Goal: Task Accomplishment & Management: Complete application form

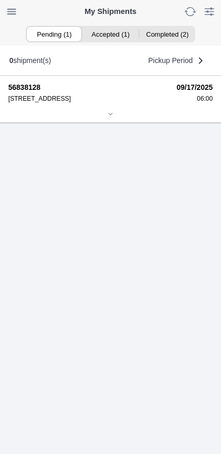
click at [107, 117] on icon at bounding box center [110, 114] width 6 height 6
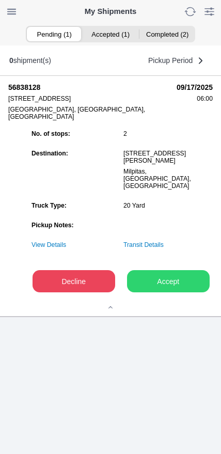
click at [120, 34] on ion-segment-button "Accepted (1)" at bounding box center [110, 34] width 56 height 14
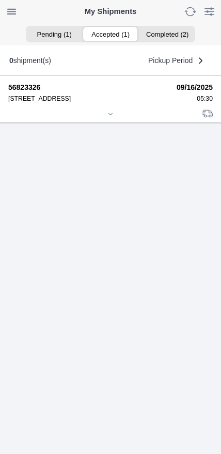
click at [107, 117] on icon at bounding box center [110, 114] width 6 height 6
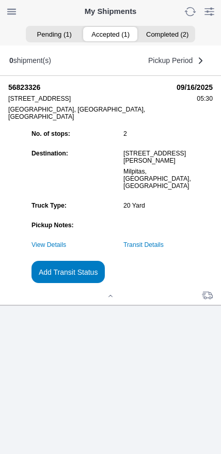
click at [164, 249] on link "Transit Details" at bounding box center [144, 244] width 40 height 7
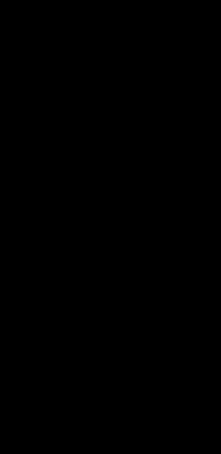
click at [18, 13] on span "button" at bounding box center [17, 11] width 14 height 14
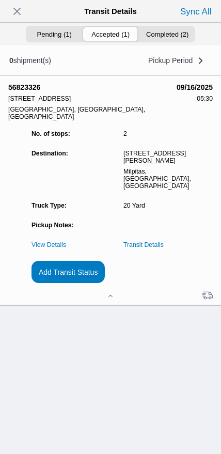
click at [0, 0] on slot "Add Transit Status" at bounding box center [0, 0] width 0 height 0
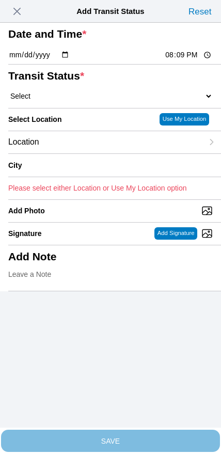
click at [176, 60] on input "20:09" at bounding box center [188, 55] width 49 height 11
type input "18:05"
click at [63, 101] on select "Select Arrive at Drop Off Arrive at Pickup Break Start Break Stop Depart Drop O…" at bounding box center [110, 95] width 205 height 9
select select "DPTPULOC"
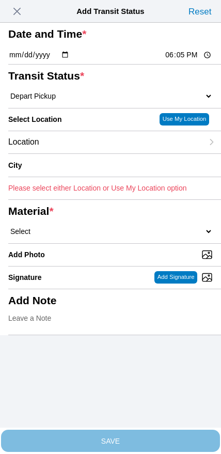
click at [181, 60] on input "18:05" at bounding box center [188, 55] width 49 height 11
click at [183, 60] on input "18:05" at bounding box center [188, 55] width 49 height 11
type input "06:05"
click at [66, 153] on div "Location" at bounding box center [105, 142] width 195 height 22
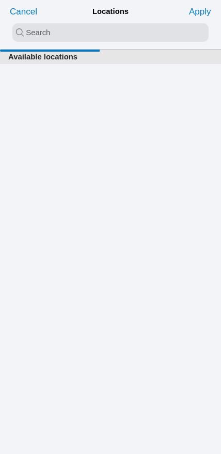
click at [100, 31] on input "search text" at bounding box center [110, 32] width 196 height 19
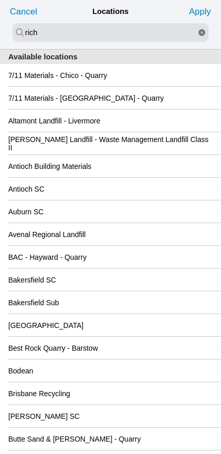
type input "rich"
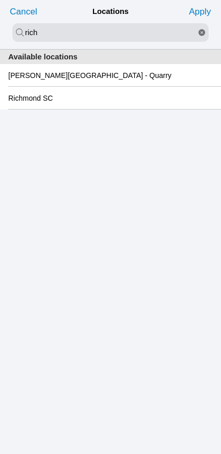
click at [0, 0] on slot "Richmond SC" at bounding box center [0, 0] width 0 height 0
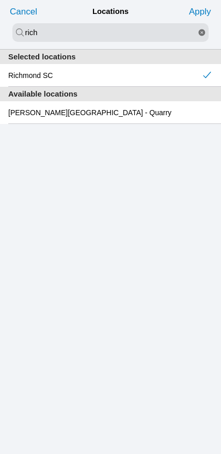
click at [0, 0] on slot "Apply" at bounding box center [0, 0] width 0 height 0
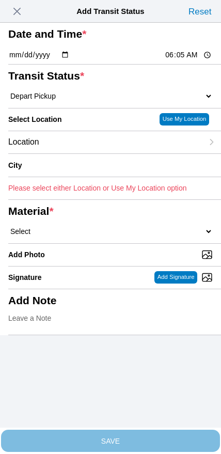
type input "[GEOGRAPHIC_DATA]"
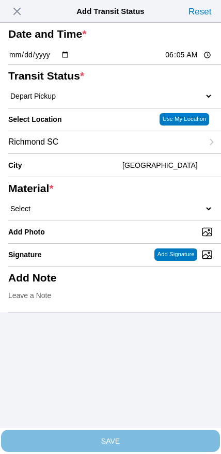
click at [131, 213] on select "Select 1" x 3" Rock 1" x 4" Rock 2" x 4" Rock Asphalt Cold Patch Backfill Spec …" at bounding box center [110, 208] width 205 height 9
select select "708654"
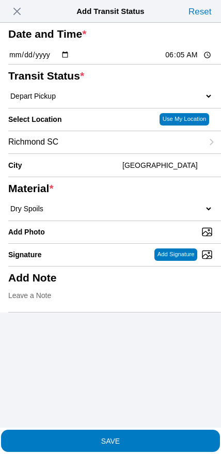
click at [0, 0] on slot "SAVE" at bounding box center [0, 0] width 0 height 0
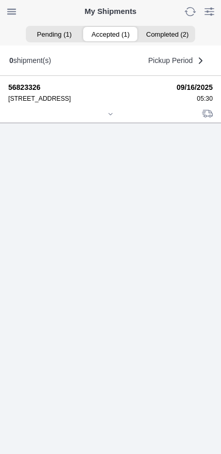
click at [102, 119] on div at bounding box center [110, 115] width 205 height 8
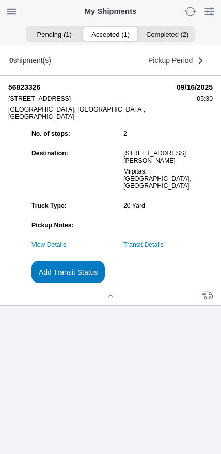
click at [164, 249] on link "Transit Details" at bounding box center [144, 244] width 40 height 7
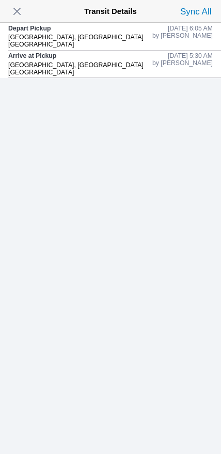
click at [19, 19] on span "button" at bounding box center [17, 11] width 14 height 14
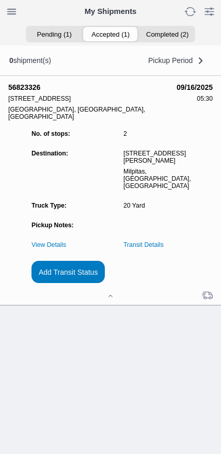
click at [0, 0] on slot "Add Transit Status" at bounding box center [0, 0] width 0 height 0
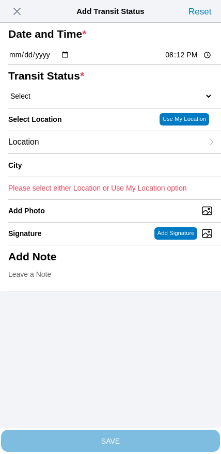
click at [170, 60] on input "20:12" at bounding box center [188, 55] width 49 height 11
type input "08:15"
click at [61, 101] on select "Select Arrive at Drop Off Arrive at Pickup Break Start Break Stop Depart Drop O…" at bounding box center [110, 95] width 205 height 9
select select "DPTDLVLOC"
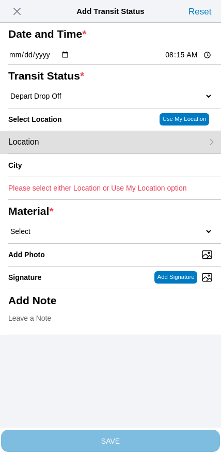
click at [70, 153] on div "Location" at bounding box center [105, 142] width 195 height 22
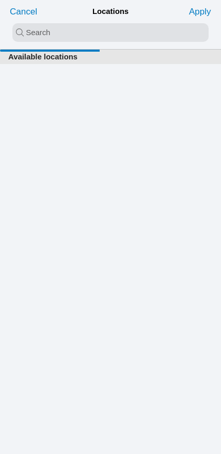
click at [101, 41] on input "search text" at bounding box center [110, 32] width 196 height 19
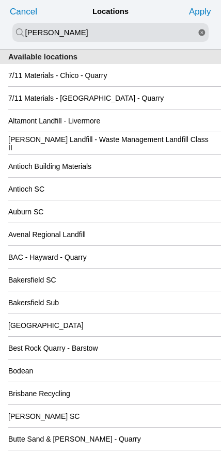
type input "[PERSON_NAME]"
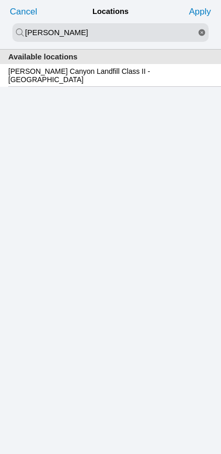
click at [0, 0] on slot "[PERSON_NAME] Canyon Landfill Class II - [GEOGRAPHIC_DATA]" at bounding box center [0, 0] width 0 height 0
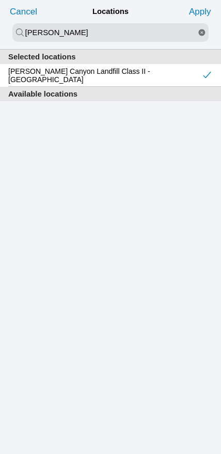
click at [0, 0] on slot "Apply" at bounding box center [0, 0] width 0 height 0
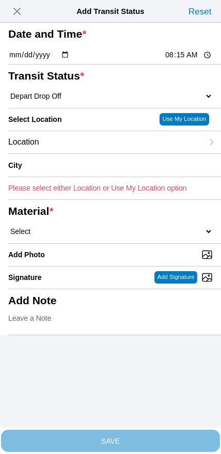
type input "[GEOGRAPHIC_DATA]"
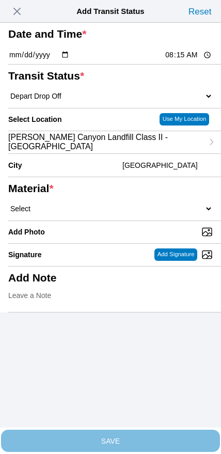
click at [129, 213] on select "Select 1" x 3" Rock 1" x 4" Rock 2" x 4" Rock Asphalt Cold Patch Backfill Spec …" at bounding box center [110, 208] width 205 height 9
select select "708654"
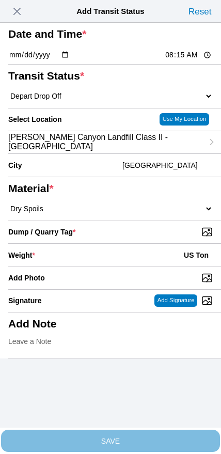
click at [149, 238] on input "Dump / Quarry Tag *" at bounding box center [114, 231] width 213 height 11
type input "C:\fakepath\image.jpg"
click at [96, 267] on div "Weight * US Ton" at bounding box center [110, 255] width 205 height 23
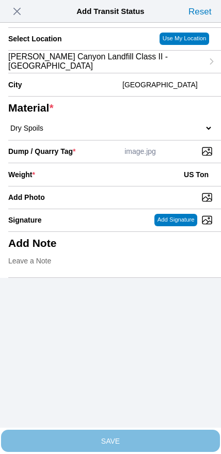
scroll to position [93, 0]
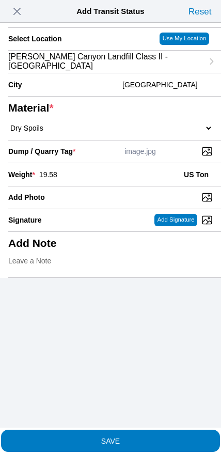
type input "19.58"
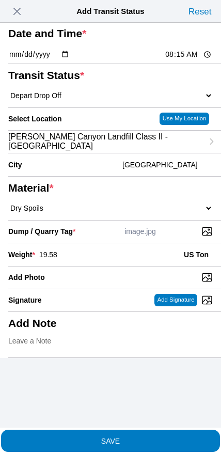
scroll to position [1, 0]
click at [135, 437] on span "SAVE" at bounding box center [110, 440] width 205 height 7
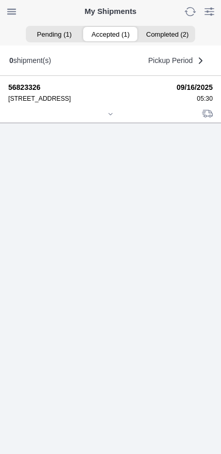
click at [107, 117] on icon at bounding box center [110, 114] width 6 height 6
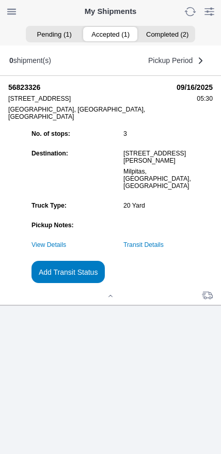
click at [105, 283] on button "Add Transit Status" at bounding box center [68, 272] width 73 height 22
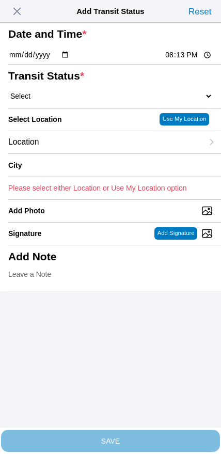
click at [180, 60] on input "20:13" at bounding box center [188, 55] width 49 height 11
type input "09:50"
click at [51, 101] on select "Select Arrive at Drop Off Arrive at Pickup Break Start Break Stop Depart Drop O…" at bounding box center [110, 95] width 205 height 9
select select "DPTPULOC"
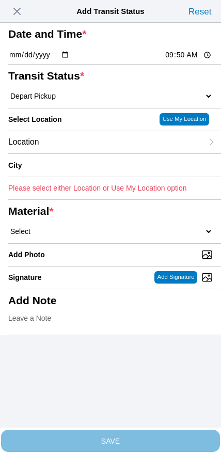
click at [80, 153] on div "Location" at bounding box center [105, 142] width 195 height 22
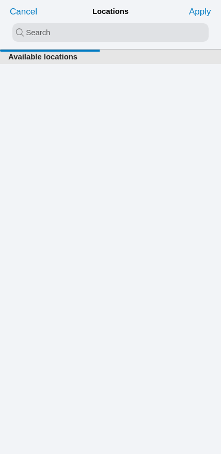
click at [98, 36] on input "search text" at bounding box center [110, 32] width 196 height 19
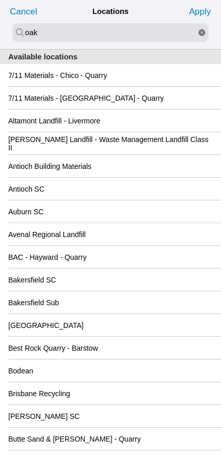
type input "oak"
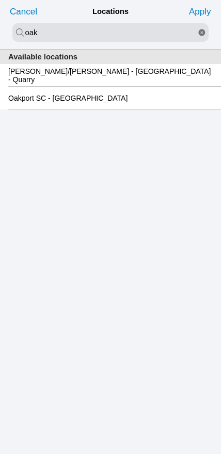
click at [0, 0] on slot "Oakport SC - [GEOGRAPHIC_DATA]" at bounding box center [0, 0] width 0 height 0
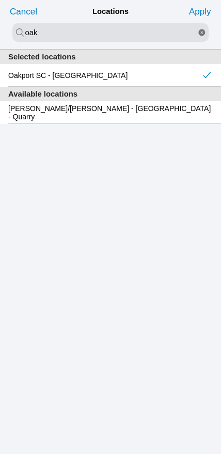
click at [0, 0] on slot "Apply" at bounding box center [0, 0] width 0 height 0
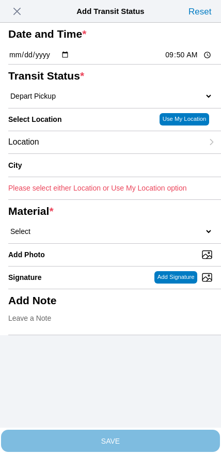
type input "[GEOGRAPHIC_DATA]"
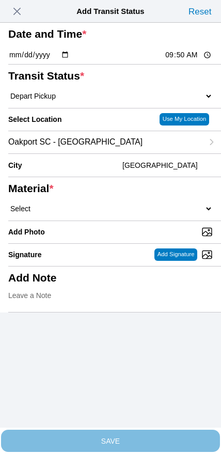
click at [122, 213] on select "Select 1" x 3" Rock 1" x 4" Rock 2" x 4" Rock Asphalt Cold Patch Backfill Spec …" at bounding box center [110, 208] width 205 height 9
select select "708654"
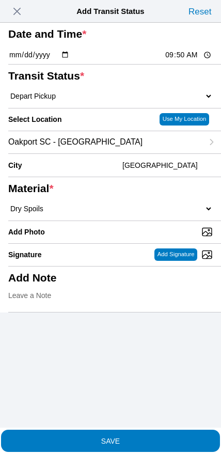
click at [141, 439] on span "SAVE" at bounding box center [110, 440] width 205 height 7
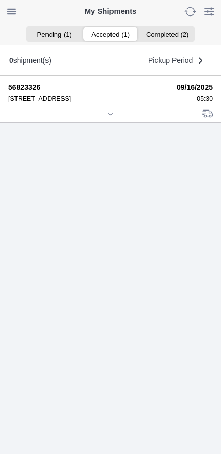
click at [114, 117] on icon at bounding box center [110, 114] width 6 height 6
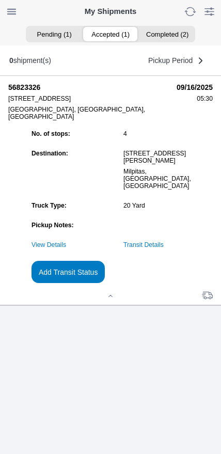
click at [0, 0] on slot "Add Transit Status" at bounding box center [0, 0] width 0 height 0
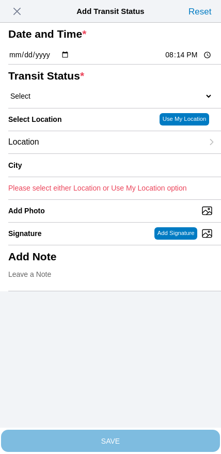
click at [181, 60] on input "20:14" at bounding box center [188, 55] width 49 height 11
type input "11:55"
click at [53, 101] on select "Select Arrive at Drop Off Arrive at Pickup Break Start Break Stop Depart Drop O…" at bounding box center [110, 95] width 205 height 9
select select "DPTDLVLOC"
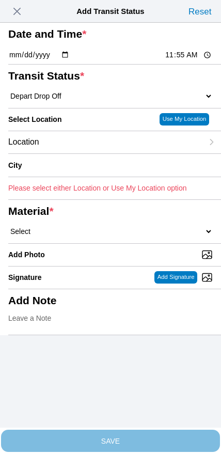
click at [71, 153] on div "Location" at bounding box center [105, 142] width 195 height 22
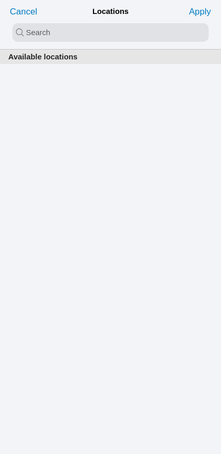
click at [109, 40] on input "search text" at bounding box center [110, 32] width 196 height 19
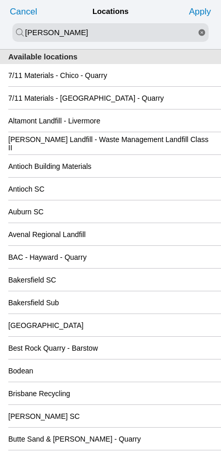
type input "[PERSON_NAME]"
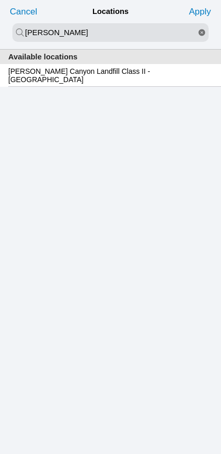
click at [0, 0] on slot "[PERSON_NAME] Canyon Landfill Class II - [GEOGRAPHIC_DATA]" at bounding box center [0, 0] width 0 height 0
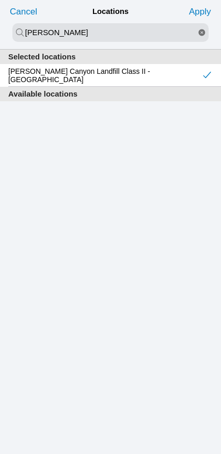
click at [0, 0] on slot "Apply" at bounding box center [0, 0] width 0 height 0
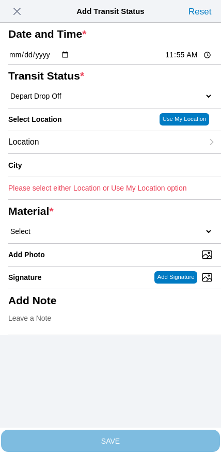
type input "[GEOGRAPHIC_DATA]"
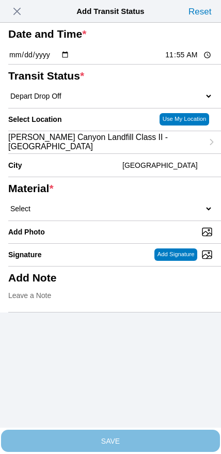
click at [147, 213] on select "Select 1" x 3" Rock 1" x 4" Rock 2" x 4" Rock Asphalt Cold Patch Backfill Spec …" at bounding box center [110, 208] width 205 height 9
select select "708654"
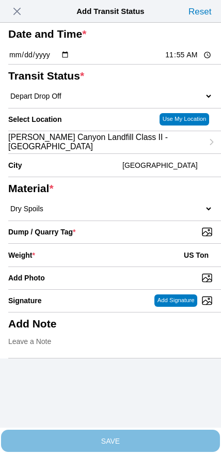
click at [153, 238] on input "Dump / Quarry Tag *" at bounding box center [114, 231] width 213 height 11
type input "C:\fakepath\image.jpg"
click at [101, 267] on div "Weight * US Ton" at bounding box center [110, 255] width 205 height 23
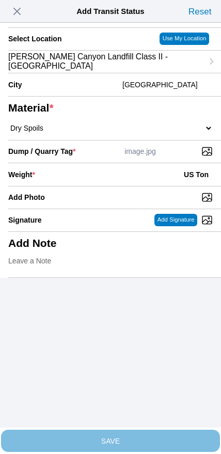
scroll to position [93, 0]
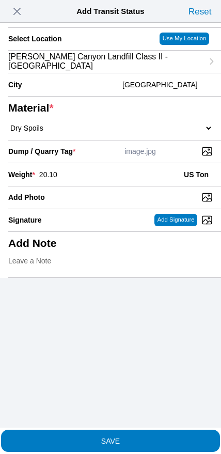
type input "20.10"
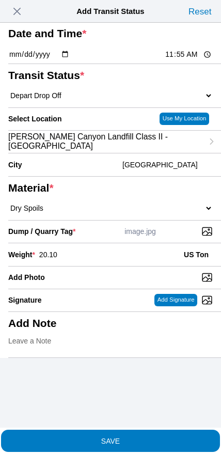
scroll to position [59, 0]
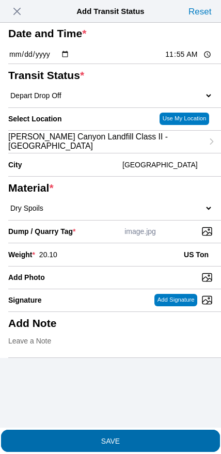
click at [126, 437] on span "SAVE" at bounding box center [110, 440] width 205 height 7
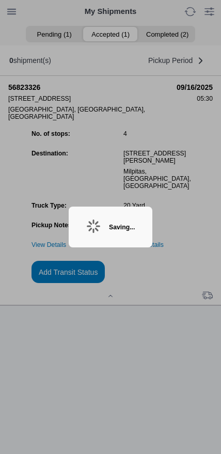
click at [109, 225] on div "Saving..." at bounding box center [122, 227] width 26 height 7
click at [127, 230] on div "Saving..." at bounding box center [122, 227] width 26 height 7
click at [109, 225] on div "Saving..." at bounding box center [122, 227] width 26 height 7
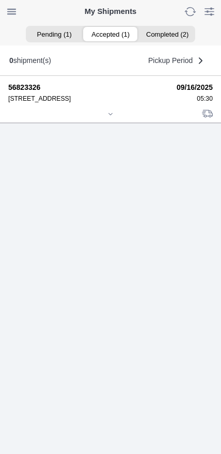
click at [112, 117] on icon at bounding box center [110, 114] width 6 height 6
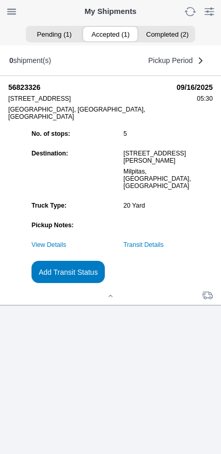
click at [164, 249] on link "Transit Details" at bounding box center [144, 244] width 40 height 7
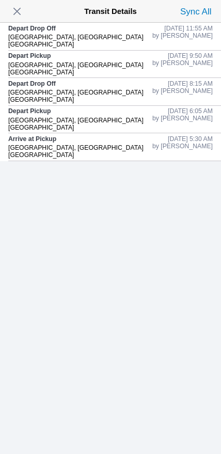
click at [18, 10] on span "button" at bounding box center [17, 11] width 14 height 14
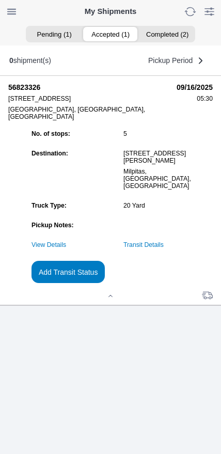
click at [0, 0] on slot "Add Transit Status" at bounding box center [0, 0] width 0 height 0
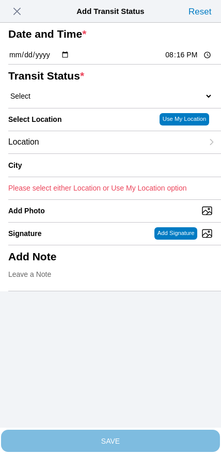
click at [174, 60] on input "20:16" at bounding box center [188, 55] width 49 height 11
type input "13:15"
click at [56, 101] on select "Select Arrive at Drop Off Arrive at Pickup Break Start Break Stop Depart Drop O…" at bounding box center [110, 95] width 205 height 9
select select "DPTPULOC"
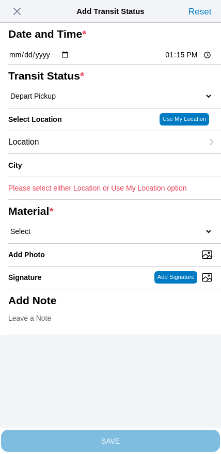
click at [74, 153] on div "Location" at bounding box center [105, 142] width 195 height 22
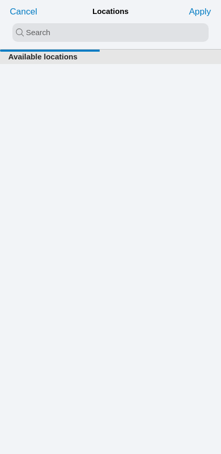
click at [91, 35] on input "search text" at bounding box center [110, 32] width 196 height 19
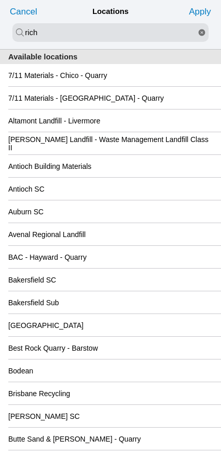
type input "rich"
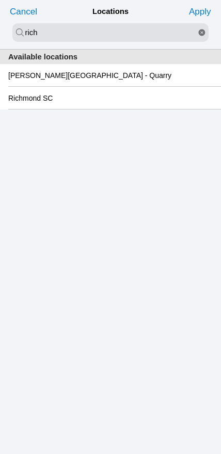
click at [0, 0] on slot "Richmond SC" at bounding box center [0, 0] width 0 height 0
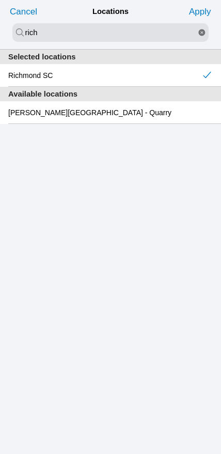
click at [0, 0] on slot "Apply" at bounding box center [0, 0] width 0 height 0
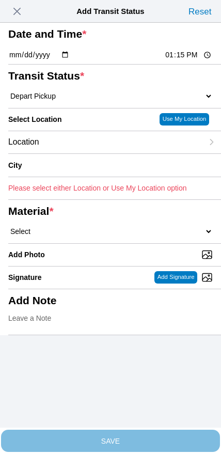
type input "[GEOGRAPHIC_DATA]"
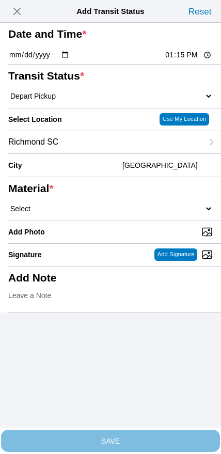
click at [133, 213] on select "Select 1" x 3" Rock 1" x 4" Rock 2" x 4" Rock Asphalt Cold Patch Backfill Spec …" at bounding box center [110, 208] width 205 height 9
select select "708654"
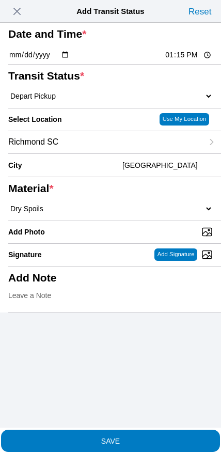
click at [154, 437] on span "SAVE" at bounding box center [110, 440] width 205 height 7
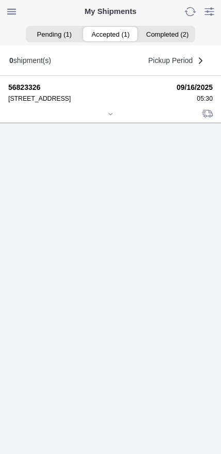
click at [112, 162] on div "56823326 [STREET_ADDRESS] [DATE] 05:30" at bounding box center [110, 265] width 221 height 378
click at [106, 119] on div at bounding box center [110, 115] width 205 height 8
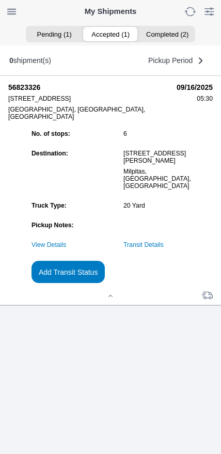
click at [0, 0] on slot "Add Transit Status" at bounding box center [0, 0] width 0 height 0
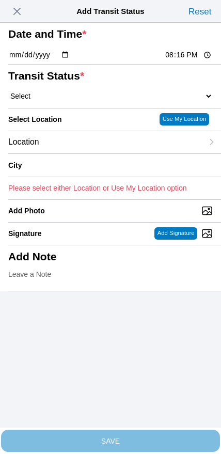
click at [174, 60] on input "20:16" at bounding box center [188, 55] width 49 height 11
click at [184, 60] on input "15:30" at bounding box center [188, 55] width 49 height 11
click at [187, 60] on input "15:00" at bounding box center [188, 55] width 49 height 11
type input "15:15"
click at [70, 101] on select "Select Arrive at Drop Off Arrive at Pickup Break Start Break Stop Depart Drop O…" at bounding box center [110, 95] width 205 height 9
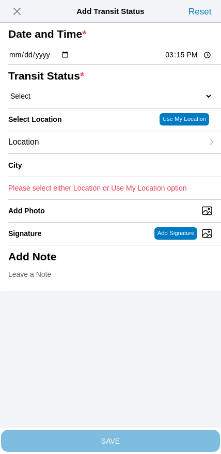
select select "BREAKSTART"
click at [79, 153] on div "Location" at bounding box center [105, 142] width 195 height 22
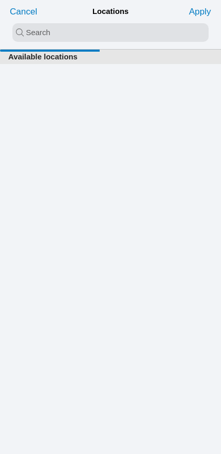
click at [87, 38] on input "search text" at bounding box center [110, 32] width 196 height 19
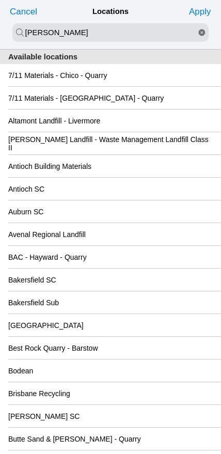
type input "[PERSON_NAME]"
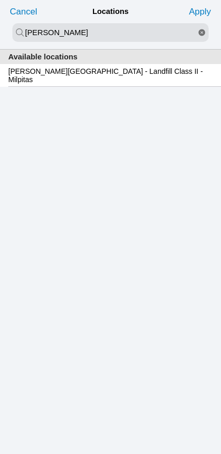
click at [0, 0] on slot "[PERSON_NAME][GEOGRAPHIC_DATA] - Landfill Class II - Milpitas" at bounding box center [0, 0] width 0 height 0
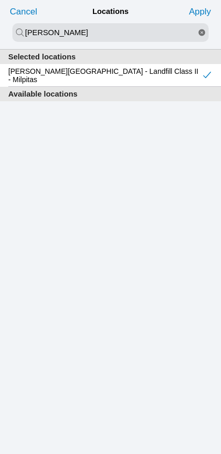
click at [0, 0] on slot "Apply" at bounding box center [0, 0] width 0 height 0
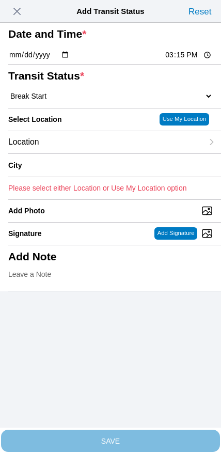
type input "Milpitas"
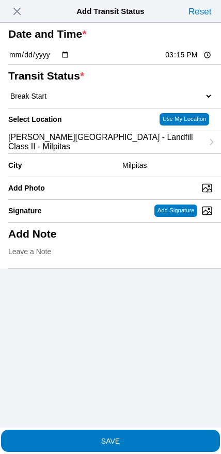
click at [0, 0] on slot "SAVE" at bounding box center [0, 0] width 0 height 0
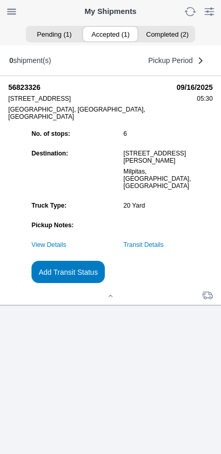
click at [0, 0] on slot "Add Transit Status" at bounding box center [0, 0] width 0 height 0
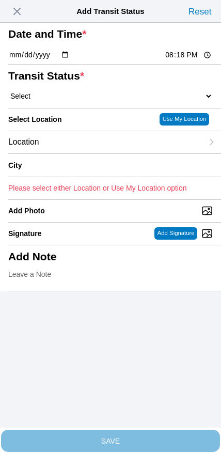
click at [187, 60] on input "20:18" at bounding box center [188, 55] width 49 height 11
type input "15:45"
click at [78, 101] on select "Select Arrive at Drop Off Arrive at Pickup Break Start Break Stop Depart Drop O…" at bounding box center [110, 95] width 205 height 9
select select "BREAKSTOP"
click at [80, 153] on div "Location" at bounding box center [105, 142] width 195 height 22
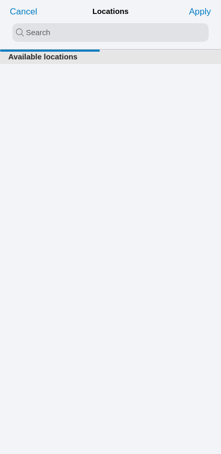
click at [94, 35] on input "search text" at bounding box center [110, 32] width 196 height 19
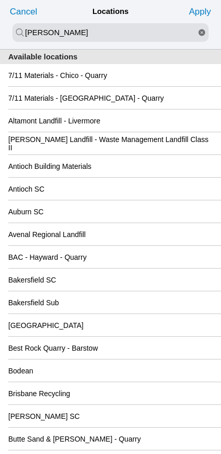
type input "[PERSON_NAME]"
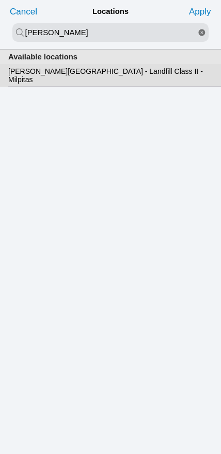
click at [0, 0] on slot "[PERSON_NAME][GEOGRAPHIC_DATA] - Landfill Class II - Milpitas" at bounding box center [0, 0] width 0 height 0
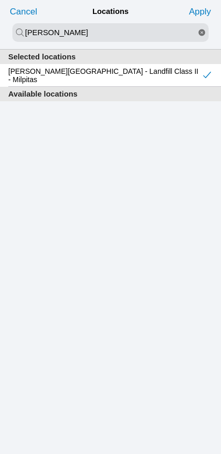
click at [0, 0] on slot "Apply" at bounding box center [0, 0] width 0 height 0
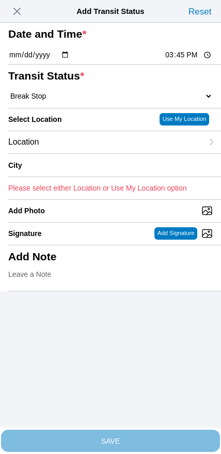
type input "Milpitas"
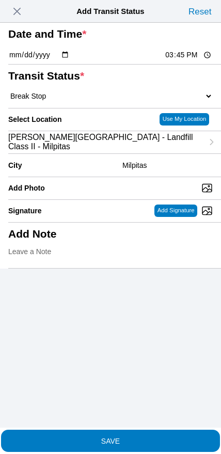
click at [130, 438] on span "SAVE" at bounding box center [110, 440] width 205 height 7
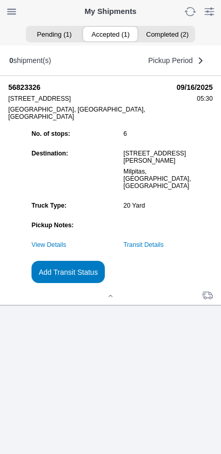
click at [0, 0] on slot "Add Transit Status" at bounding box center [0, 0] width 0 height 0
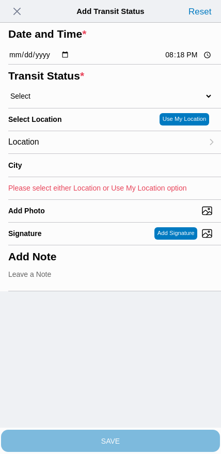
click at [178, 60] on input "20:18" at bounding box center [188, 55] width 49 height 11
type input "16:30"
click at [57, 101] on select "Select Arrive at Drop Off Arrive at Pickup Break Start Break Stop Depart Drop O…" at bounding box center [110, 95] width 205 height 9
select select "DPTDLVLOC"
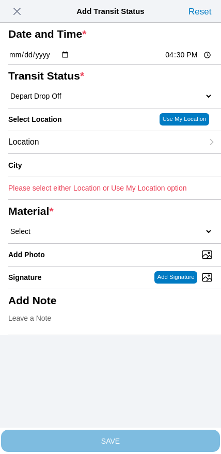
click at [83, 153] on div "Location" at bounding box center [105, 142] width 195 height 22
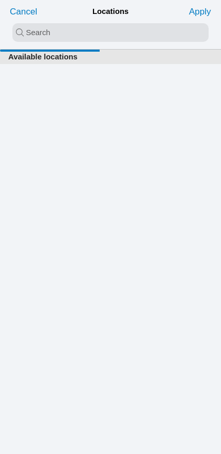
click at [99, 34] on input "search text" at bounding box center [110, 32] width 196 height 19
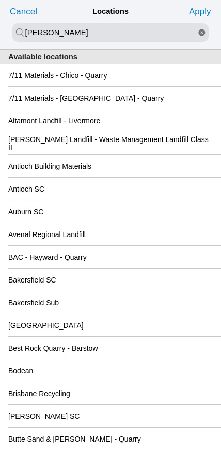
type input "[PERSON_NAME]"
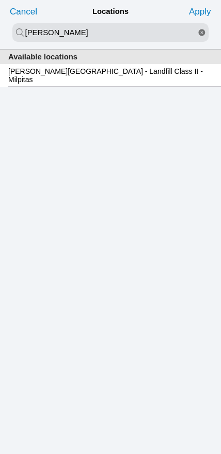
click at [0, 0] on slot "[PERSON_NAME][GEOGRAPHIC_DATA] - Landfill Class II - Milpitas" at bounding box center [0, 0] width 0 height 0
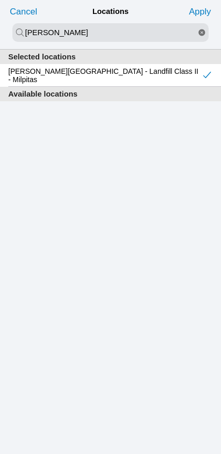
click at [0, 0] on slot "Apply" at bounding box center [0, 0] width 0 height 0
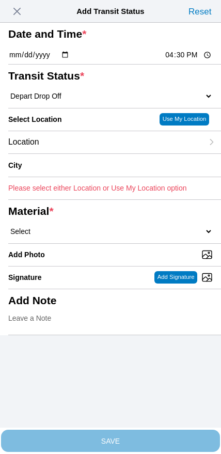
type input "Milpitas"
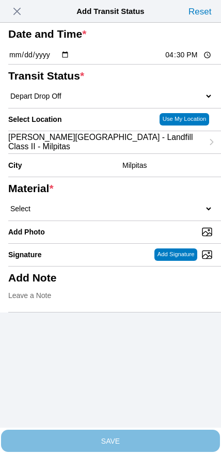
click at [120, 213] on select "Select 1" x 3" Rock 1" x 4" Rock 2" x 4" Rock Asphalt Cold Patch Backfill Spec …" at bounding box center [110, 208] width 205 height 9
select select "708654"
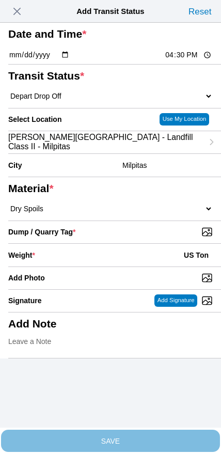
click at [144, 238] on input "Dump / Quarry Tag *" at bounding box center [114, 231] width 213 height 11
type input "C:\fakepath\image.jpg"
click at [99, 267] on div "Weight * US Ton" at bounding box center [110, 255] width 205 height 23
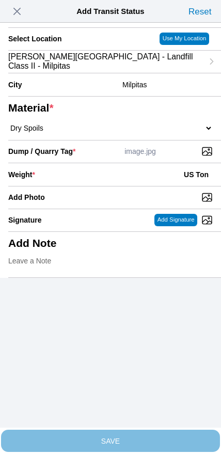
scroll to position [93, 0]
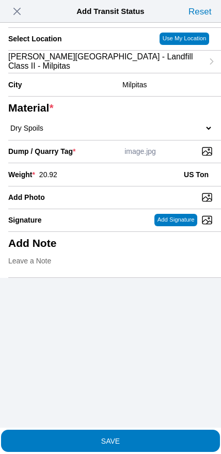
type input "20.92"
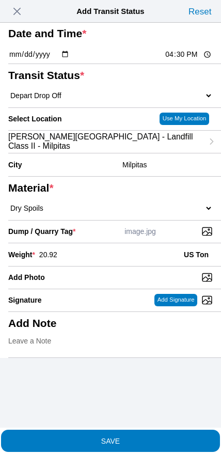
scroll to position [20, 0]
click at [134, 437] on span "SAVE" at bounding box center [110, 440] width 205 height 7
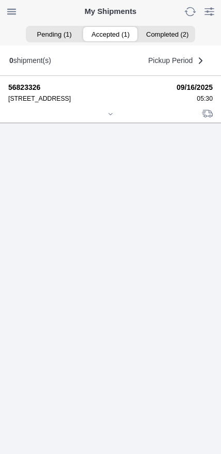
click at [113, 117] on icon at bounding box center [110, 114] width 6 height 6
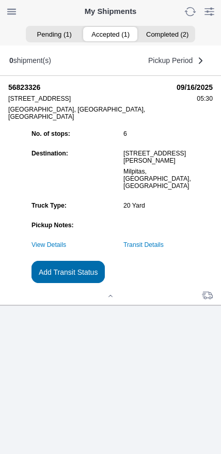
click at [0, 0] on slot "Add Transit Status" at bounding box center [0, 0] width 0 height 0
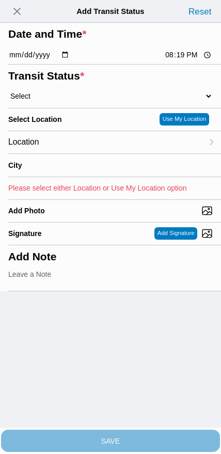
click at [179, 60] on input "20:19" at bounding box center [188, 55] width 49 height 11
type input "18:30"
click at [56, 101] on select "Select Arrive at Drop Off Arrive at Pickup Break Start Break Stop Depart Drop O…" at bounding box center [110, 95] width 205 height 9
select select "DELIVRED"
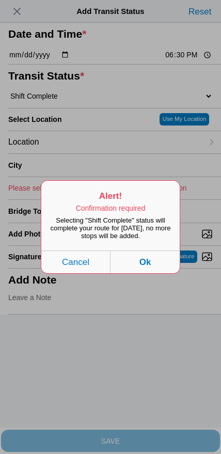
click at [165, 273] on button "Ok" at bounding box center [145, 262] width 69 height 23
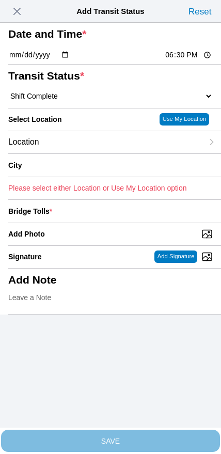
click at [72, 153] on div "Location" at bounding box center [105, 142] width 195 height 22
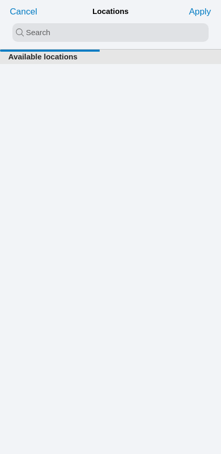
click at [96, 34] on input "search text" at bounding box center [110, 32] width 196 height 19
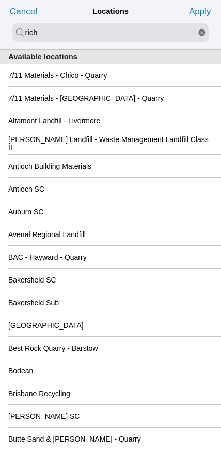
type input "rich"
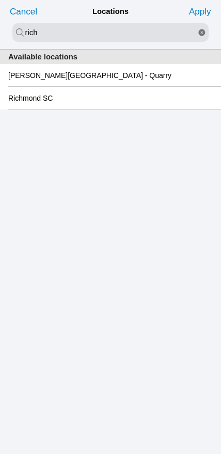
click at [0, 0] on slot "Richmond SC" at bounding box center [0, 0] width 0 height 0
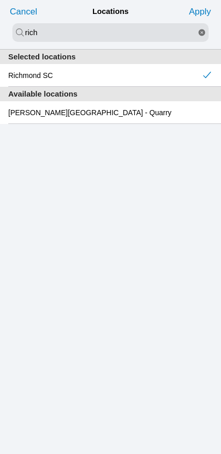
click at [0, 0] on slot "Apply" at bounding box center [0, 0] width 0 height 0
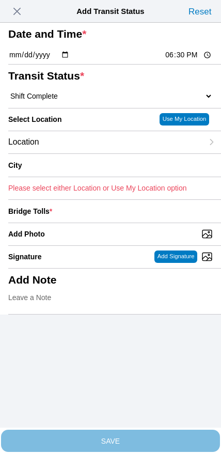
type input "[GEOGRAPHIC_DATA]"
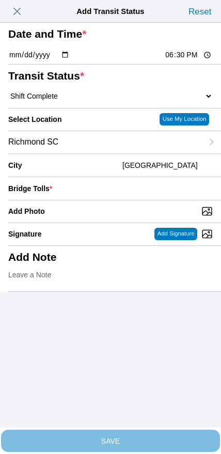
click at [125, 217] on input "Add Photo" at bounding box center [114, 211] width 213 height 11
type input "C:\fakepath\IMG_6986.jpeg"
click at [150, 200] on input "number" at bounding box center [134, 188] width 157 height 23
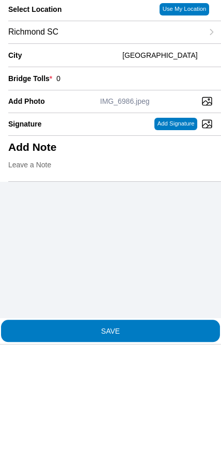
type input "0"
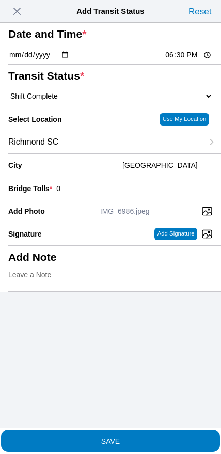
click at [177, 437] on span "SAVE" at bounding box center [110, 440] width 205 height 7
